Goal: Information Seeking & Learning: Learn about a topic

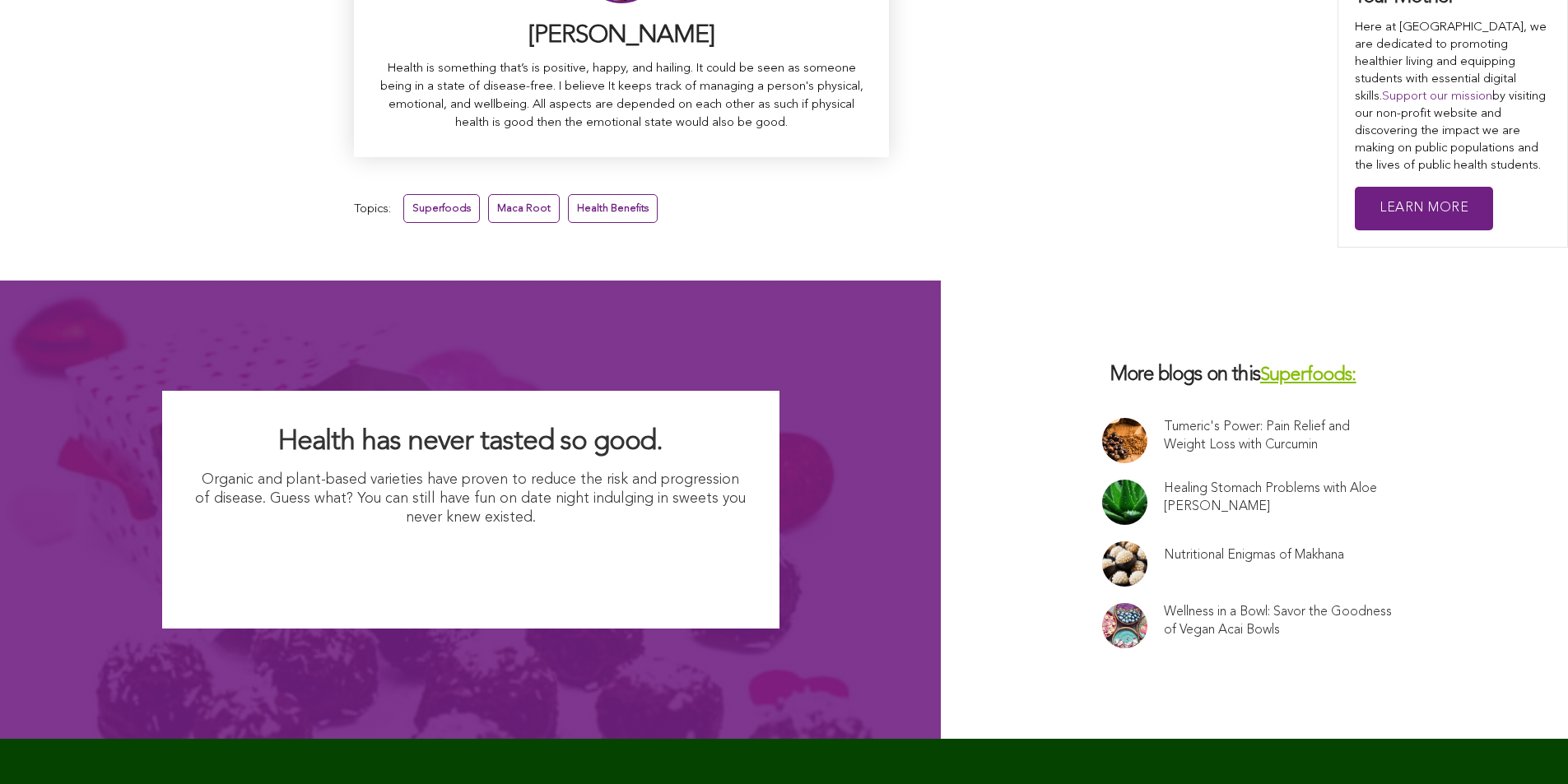
scroll to position [10953, 0]
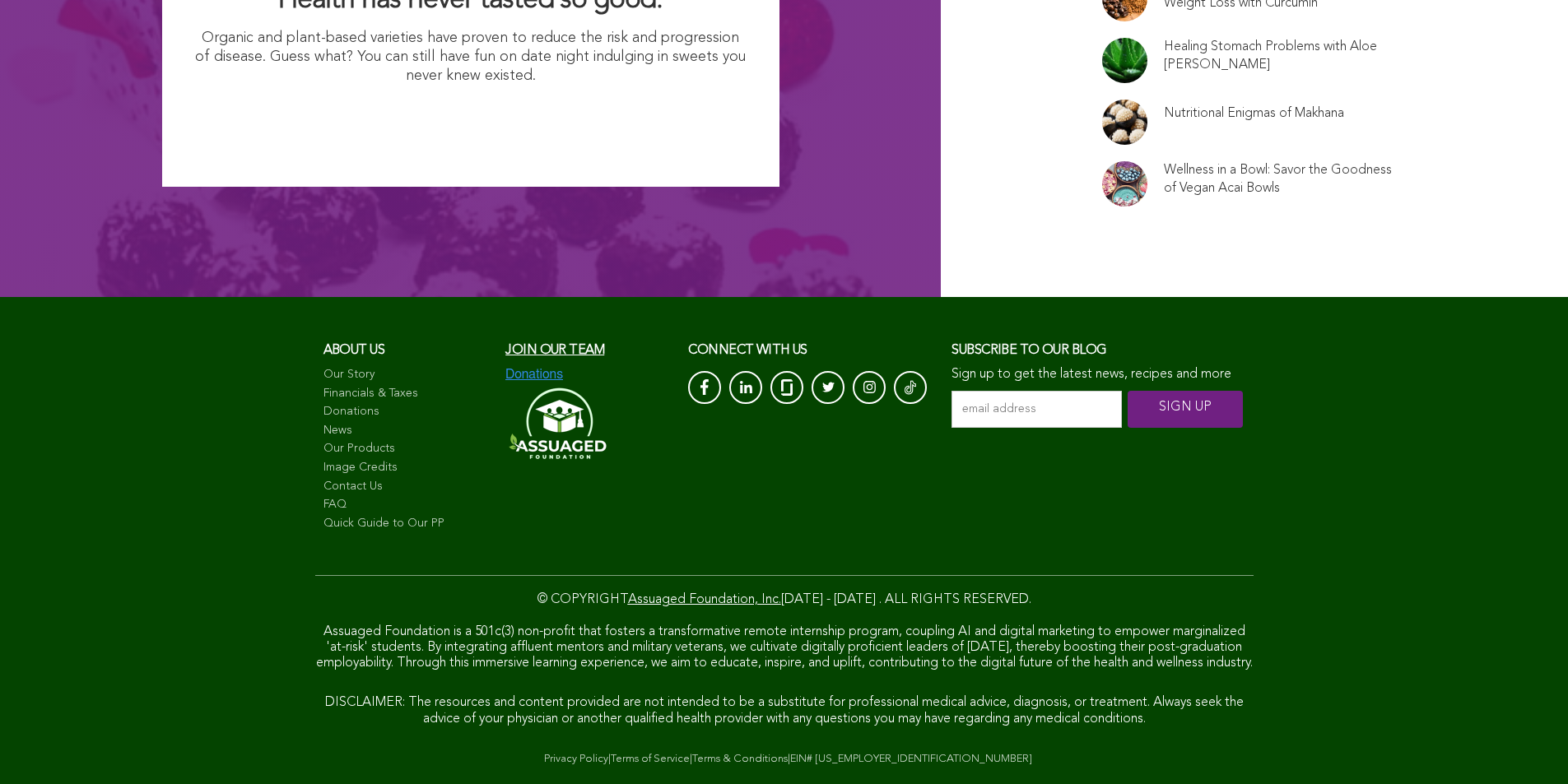
click at [323, 516] on link "Quick Guide to Our PP" at bounding box center [406, 524] width 166 height 16
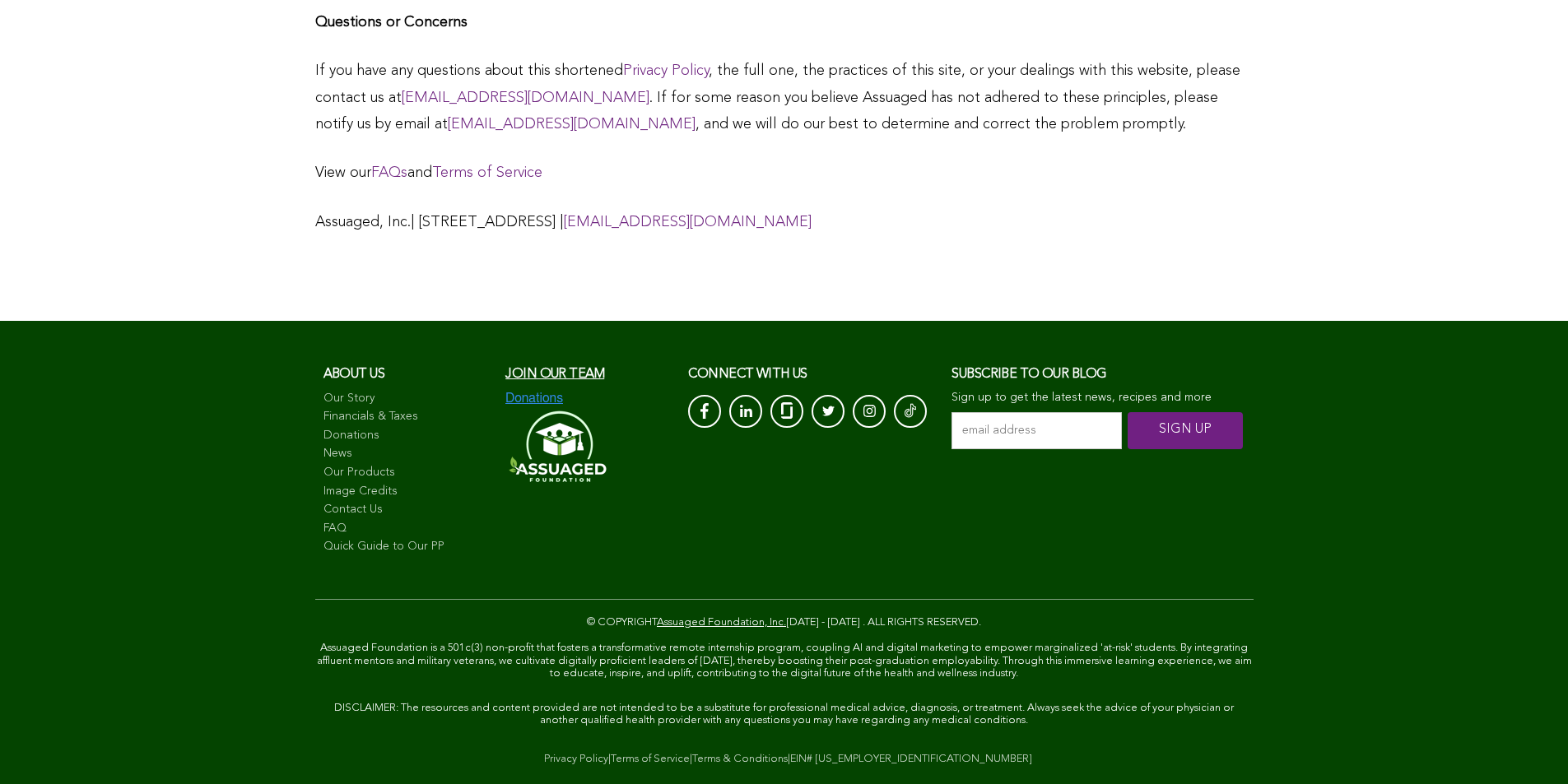
scroll to position [6518, 0]
